Goal: Find specific page/section: Find specific page/section

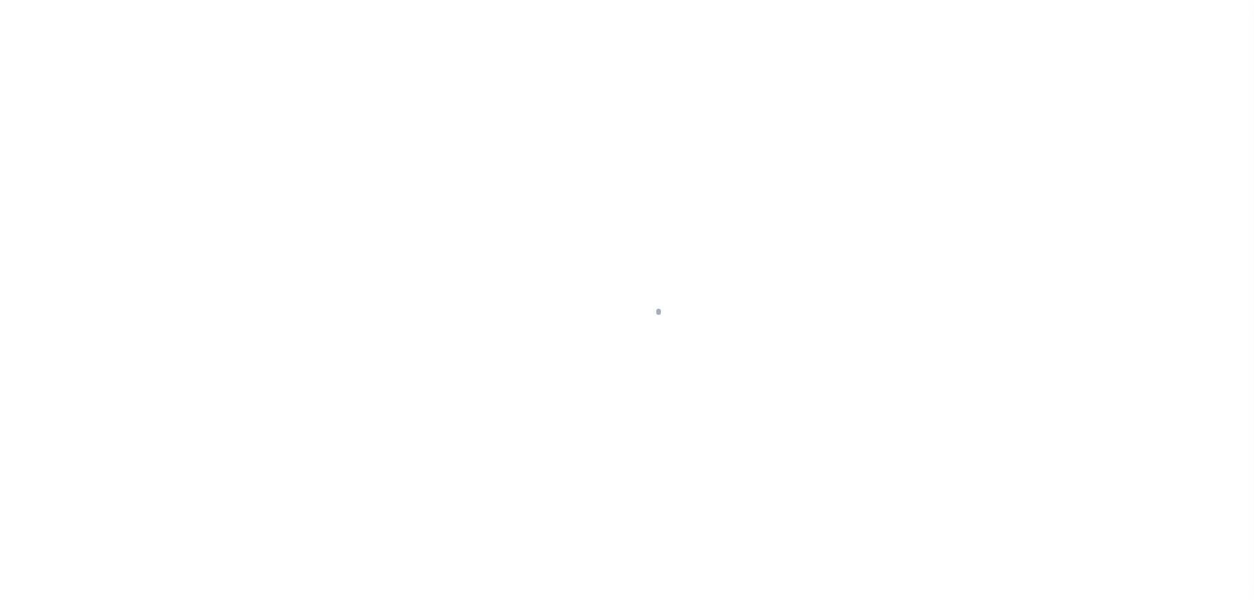
scroll to position [32, 0]
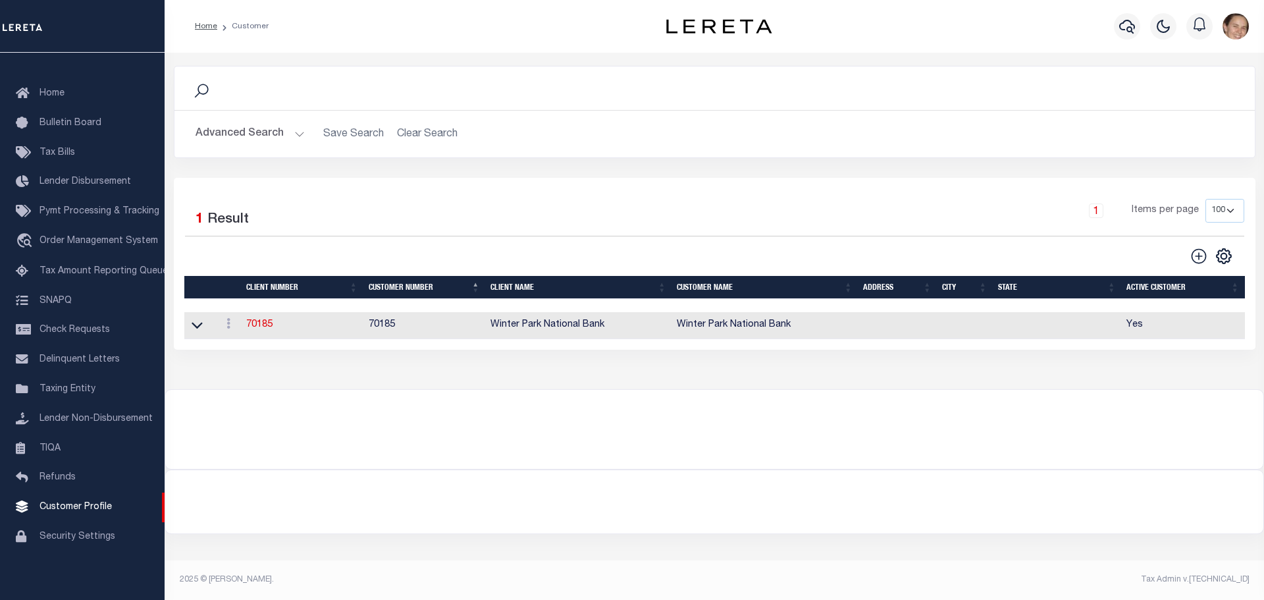
click at [300, 135] on button "Advanced Search" at bounding box center [250, 134] width 109 height 26
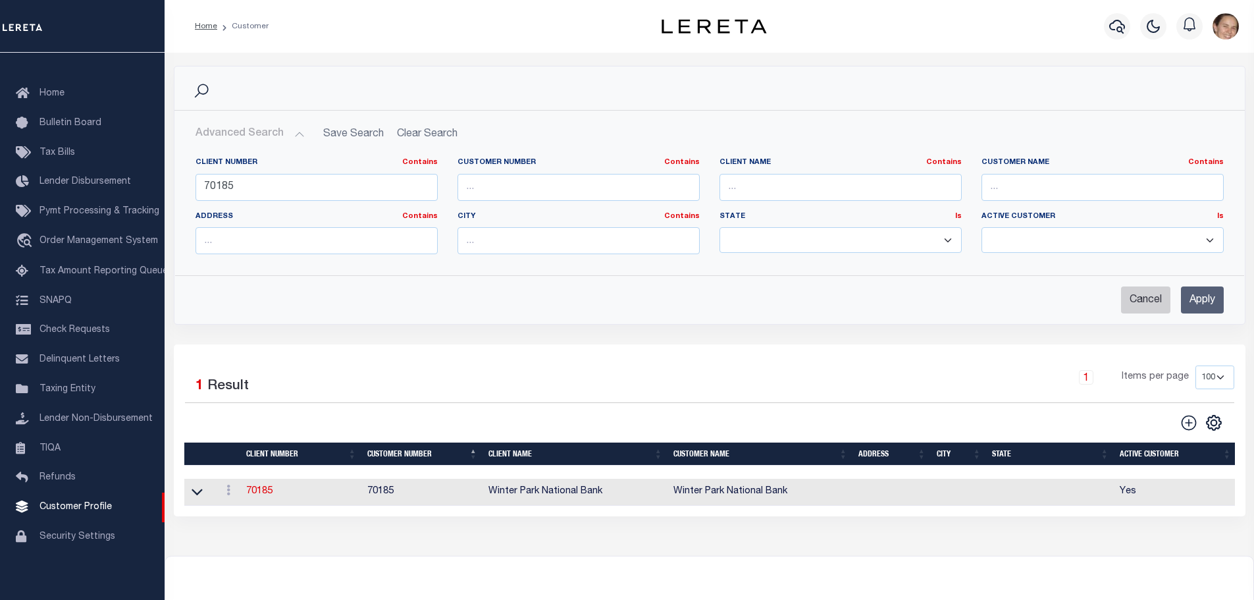
click at [1151, 302] on input "Cancel" at bounding box center [1145, 299] width 49 height 27
checkbox input "true"
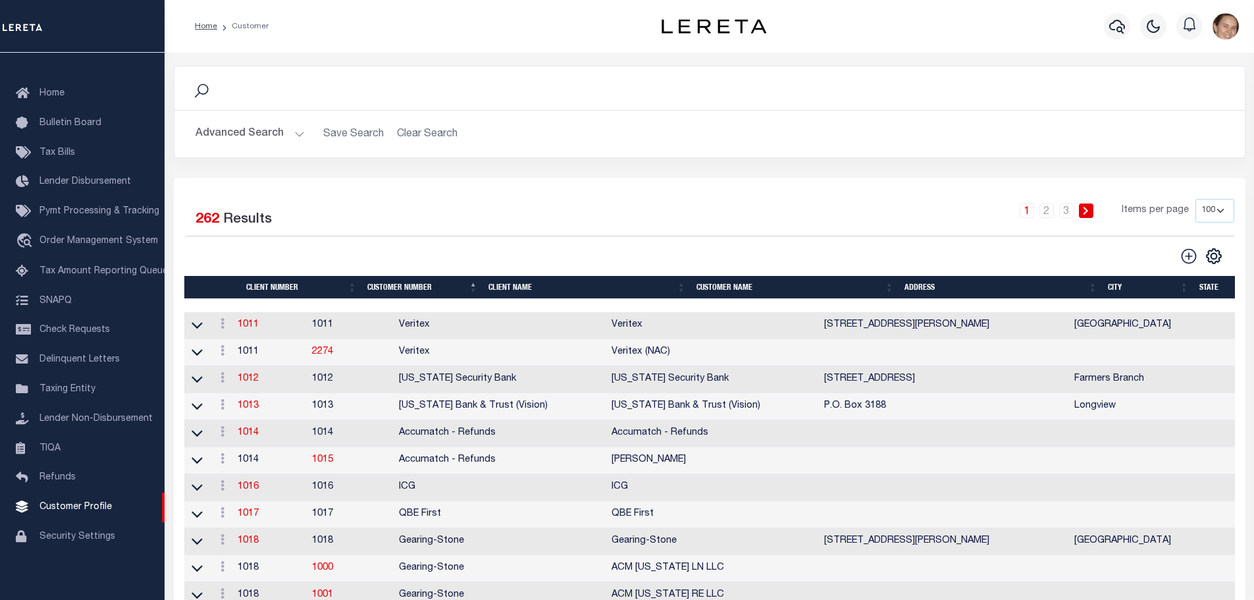
click at [287, 130] on button "Advanced Search" at bounding box center [250, 134] width 109 height 26
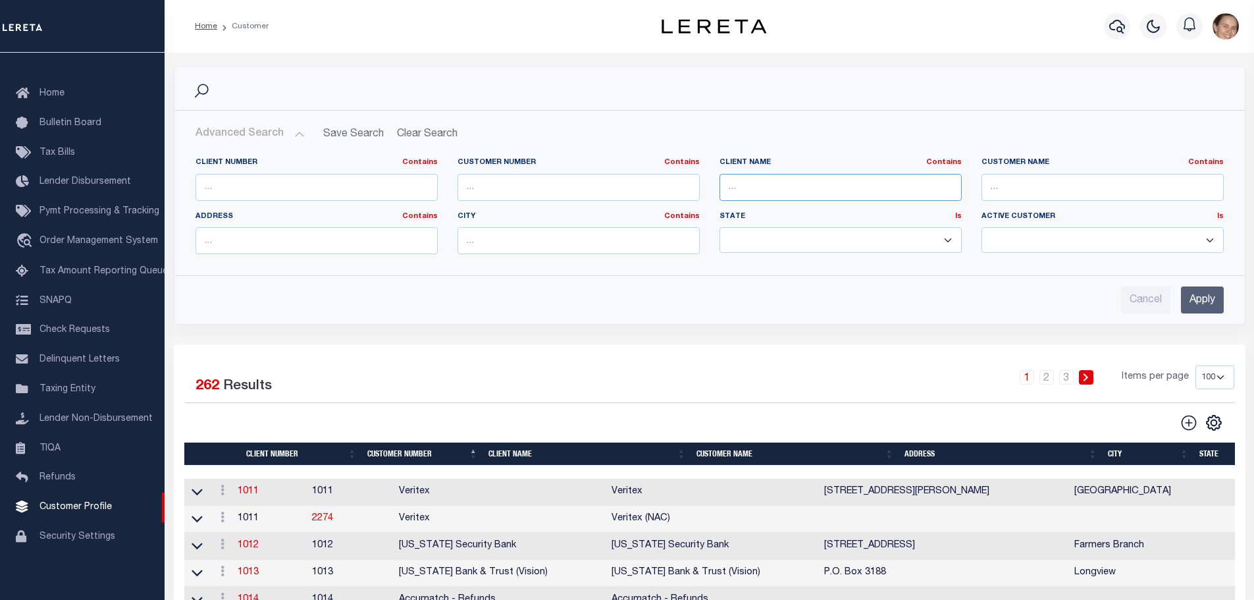
click at [806, 183] on input "text" at bounding box center [841, 187] width 242 height 27
type input "Lima One Capital, LLC"
click at [1215, 299] on input "Apply" at bounding box center [1202, 299] width 43 height 27
